Goal: Navigation & Orientation: Find specific page/section

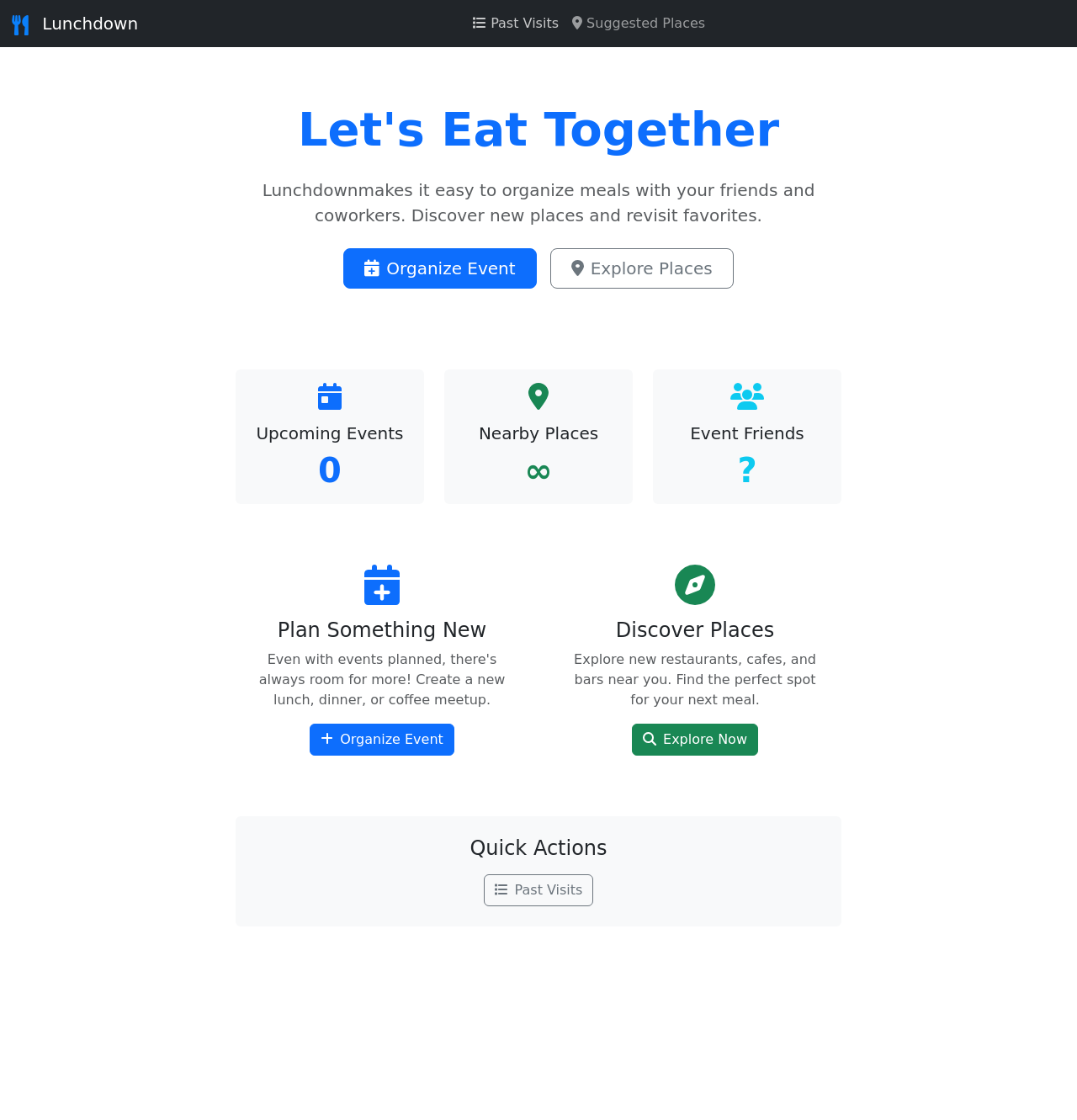
click at [511, 24] on span "Past Visits" at bounding box center [524, 23] width 68 height 16
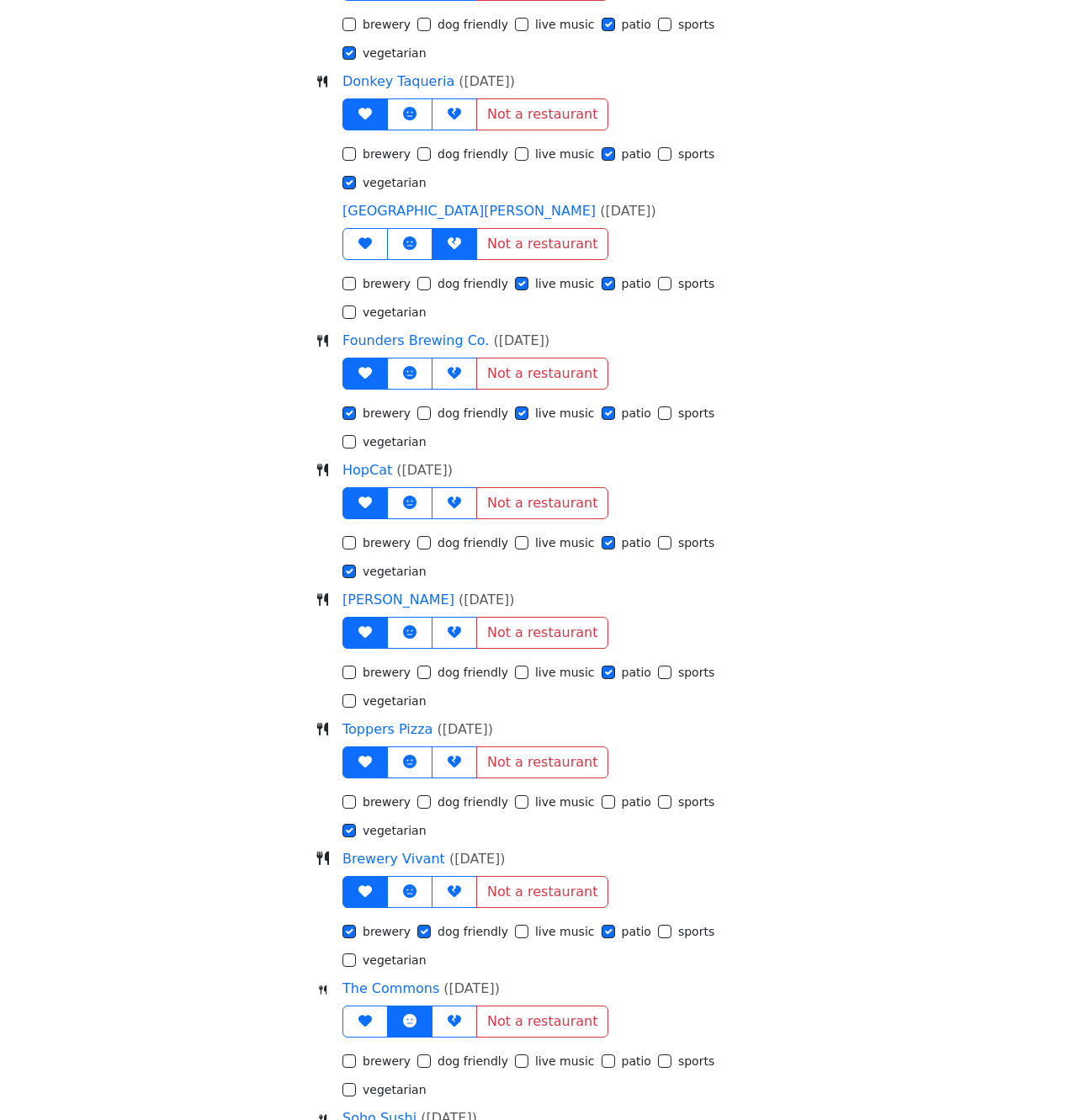
scroll to position [3401, 0]
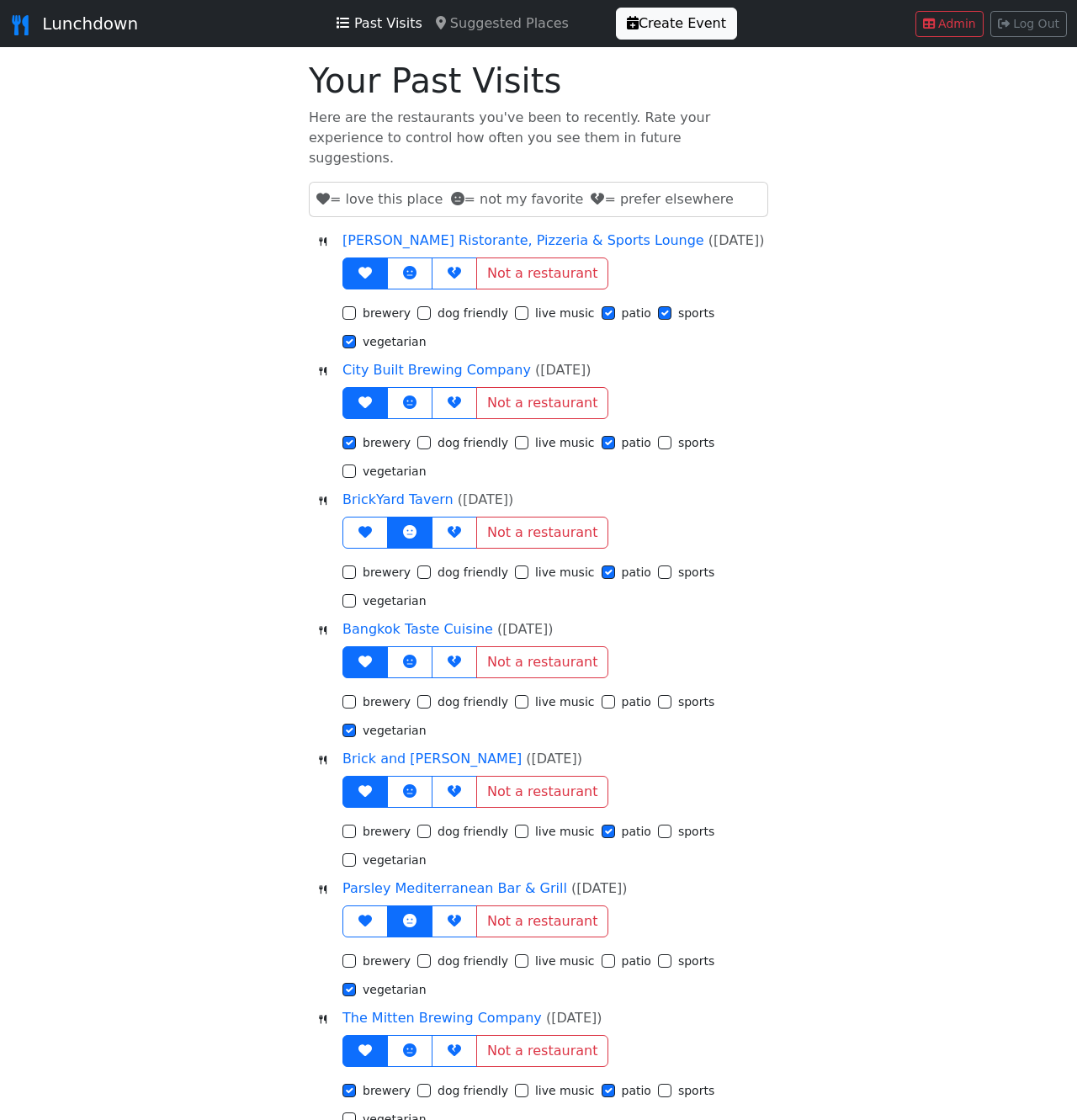
click at [497, 25] on span "Suggested Places" at bounding box center [509, 23] width 119 height 16
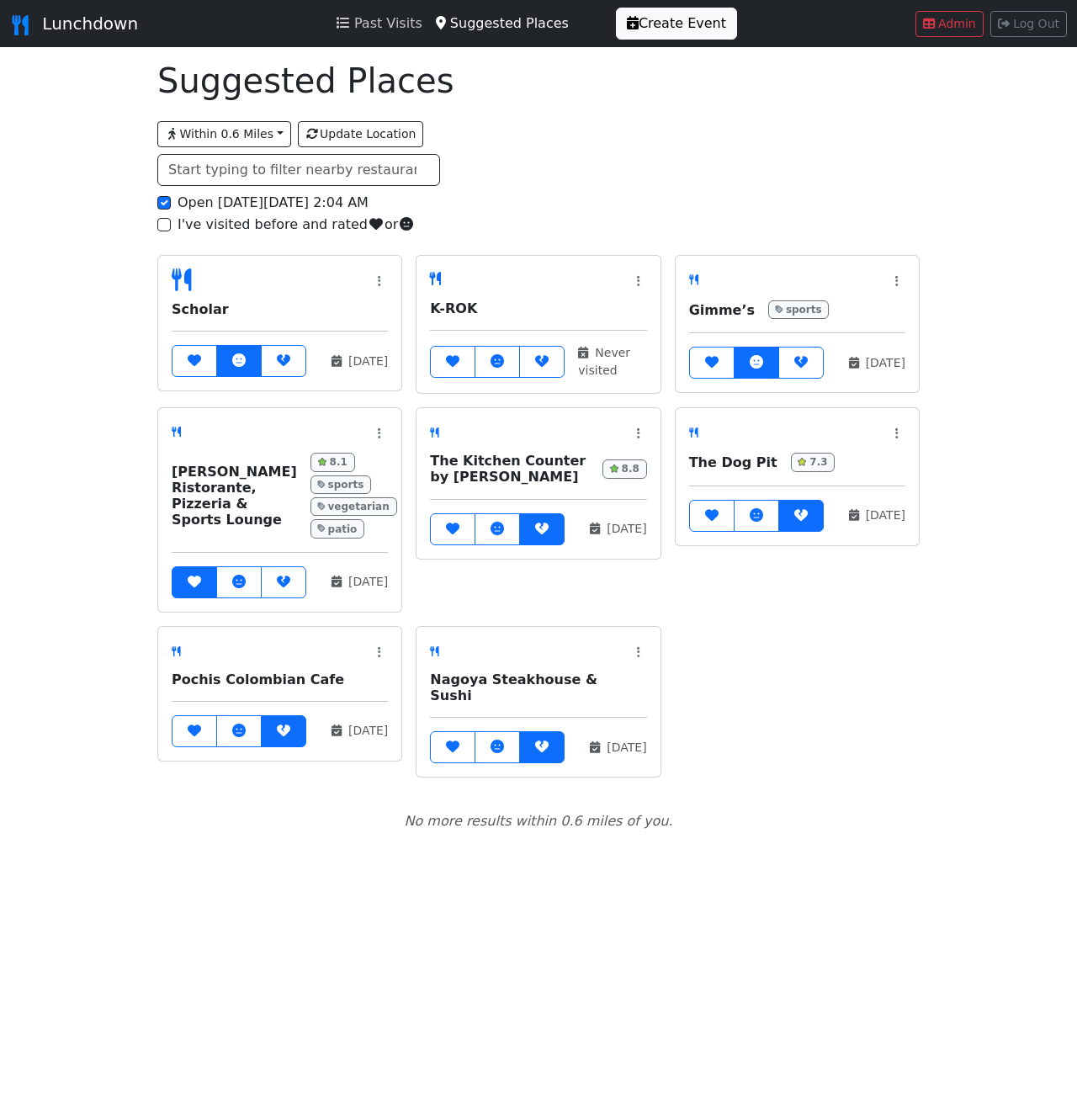
click at [386, 19] on span "Past Visits" at bounding box center [389, 23] width 68 height 16
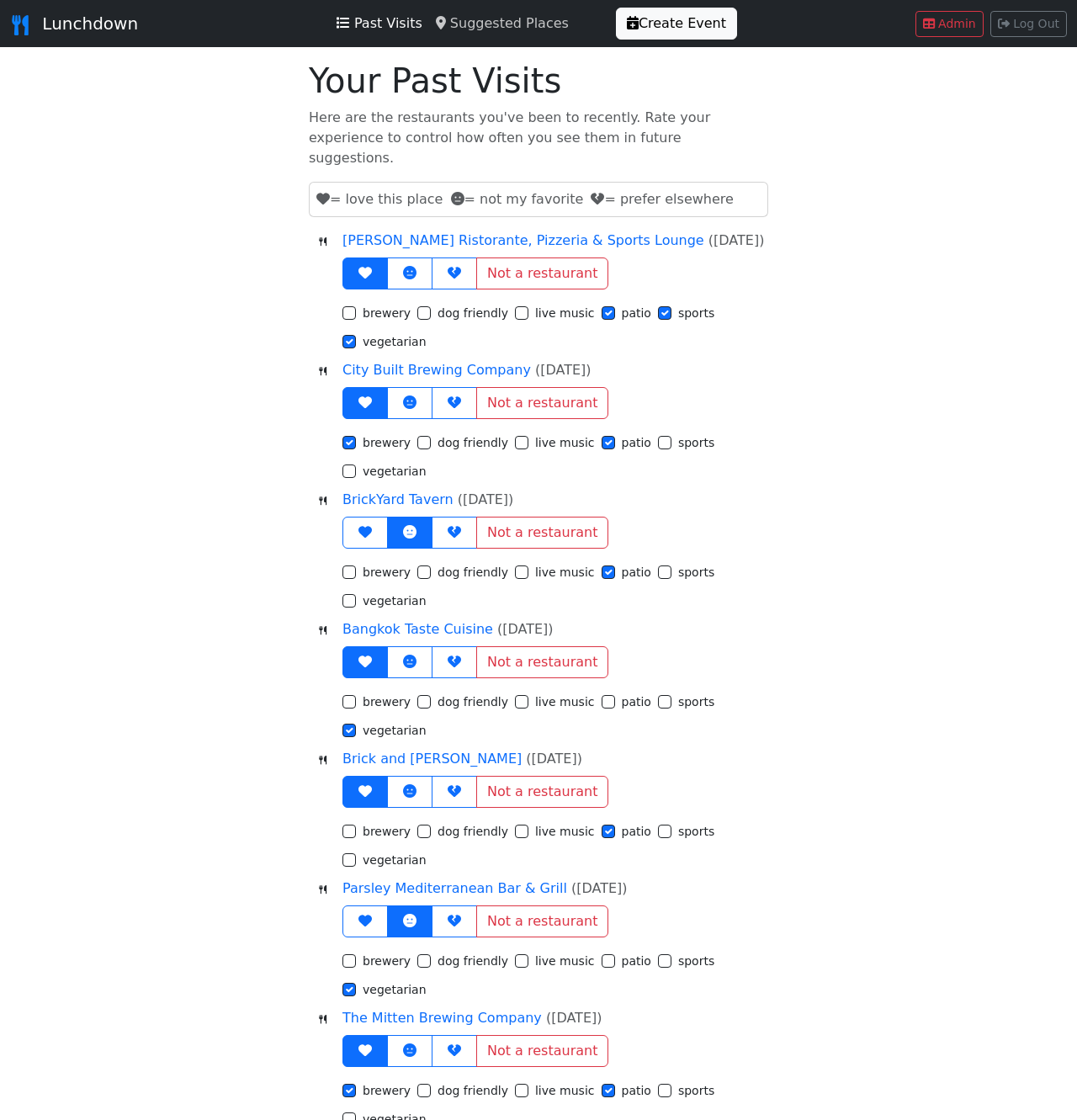
click at [498, 26] on span "Suggested Places" at bounding box center [509, 23] width 119 height 16
